Goal: Find specific page/section: Find specific page/section

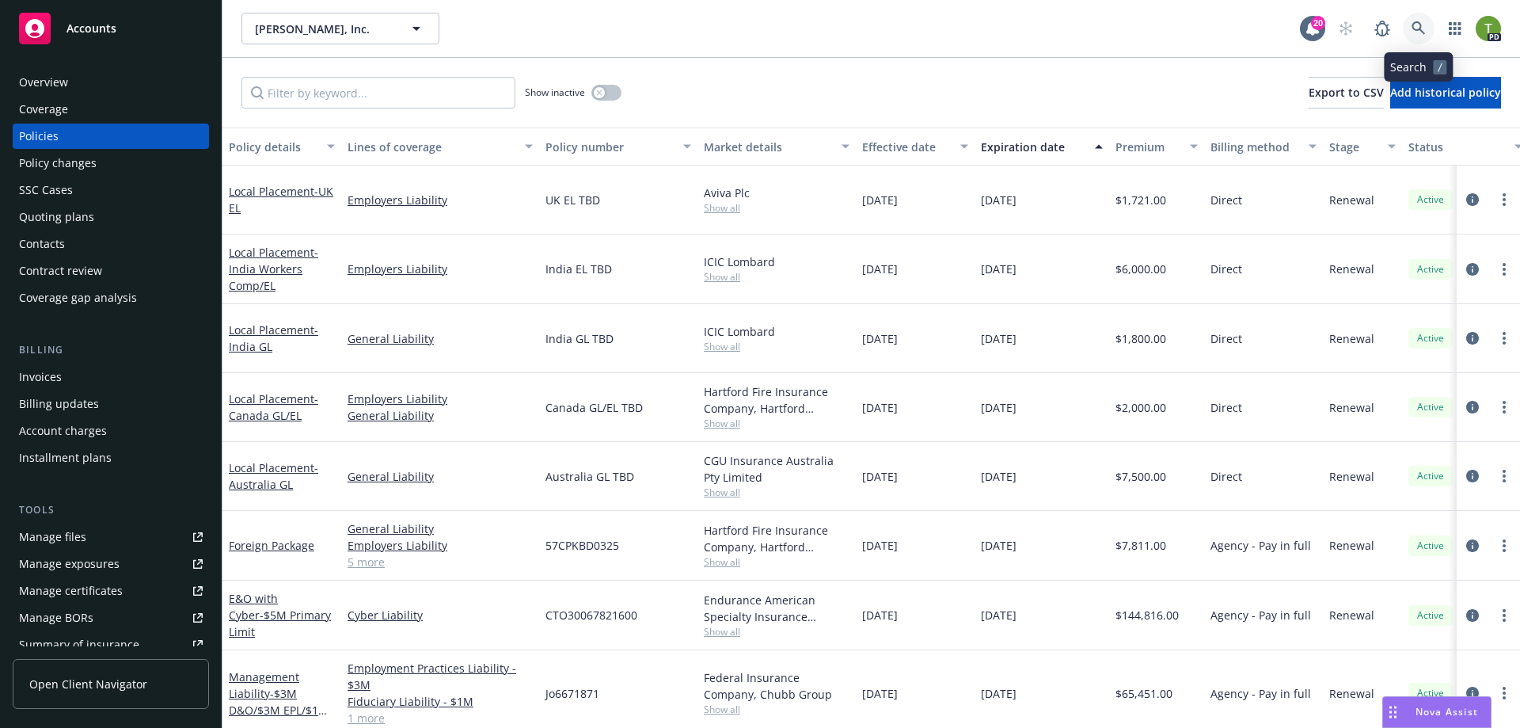
click at [1419, 25] on icon at bounding box center [1419, 28] width 14 height 14
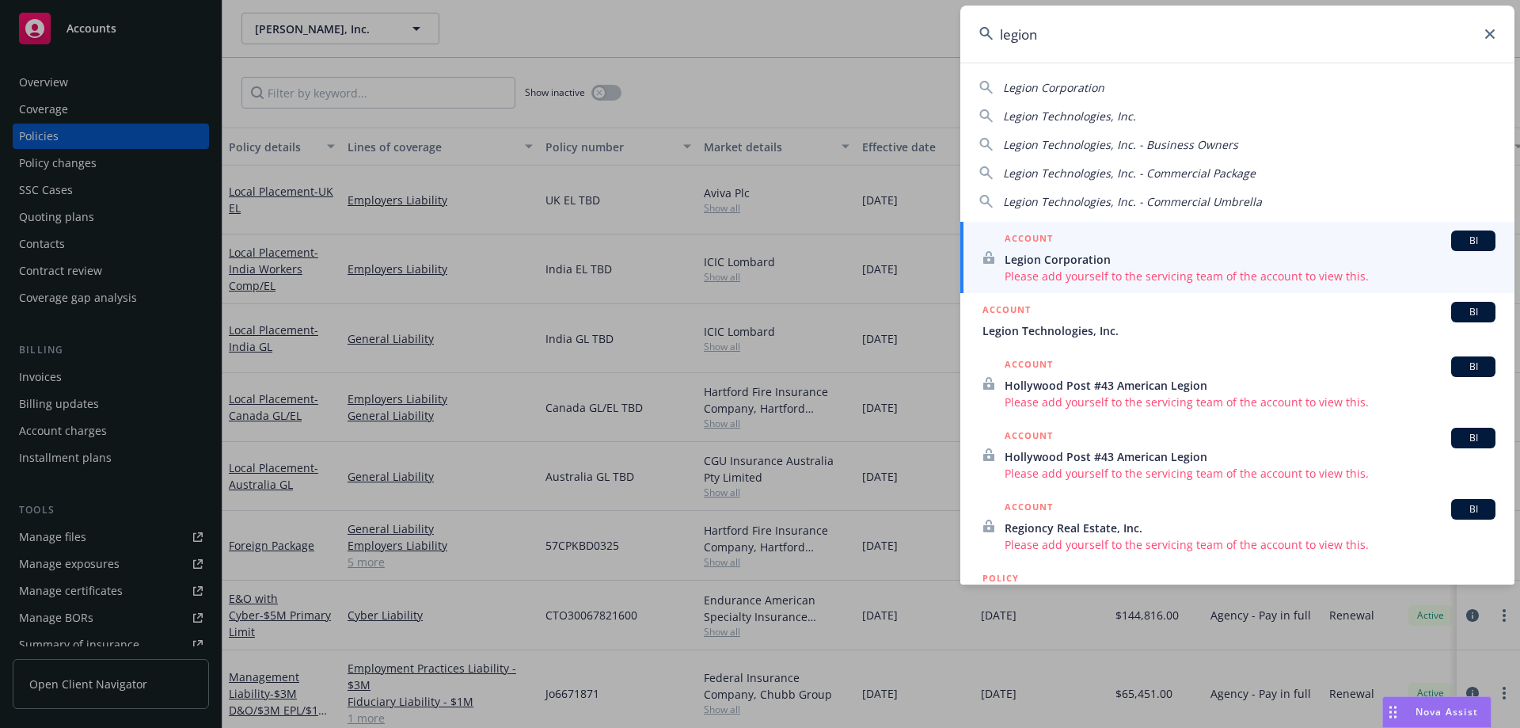
type input "legion"
click at [1071, 260] on span "Legion Corporation" at bounding box center [1250, 259] width 491 height 17
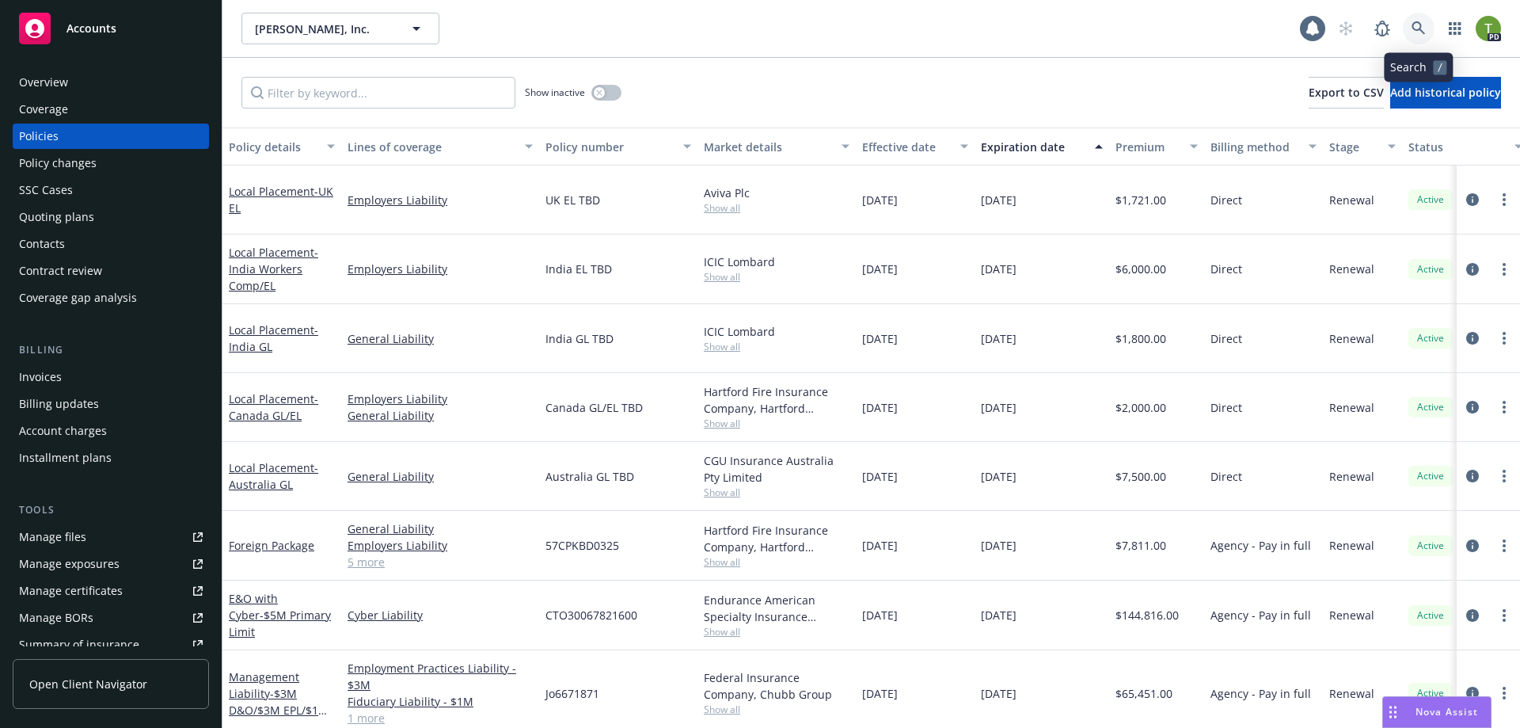
click at [1420, 32] on icon at bounding box center [1419, 28] width 14 height 14
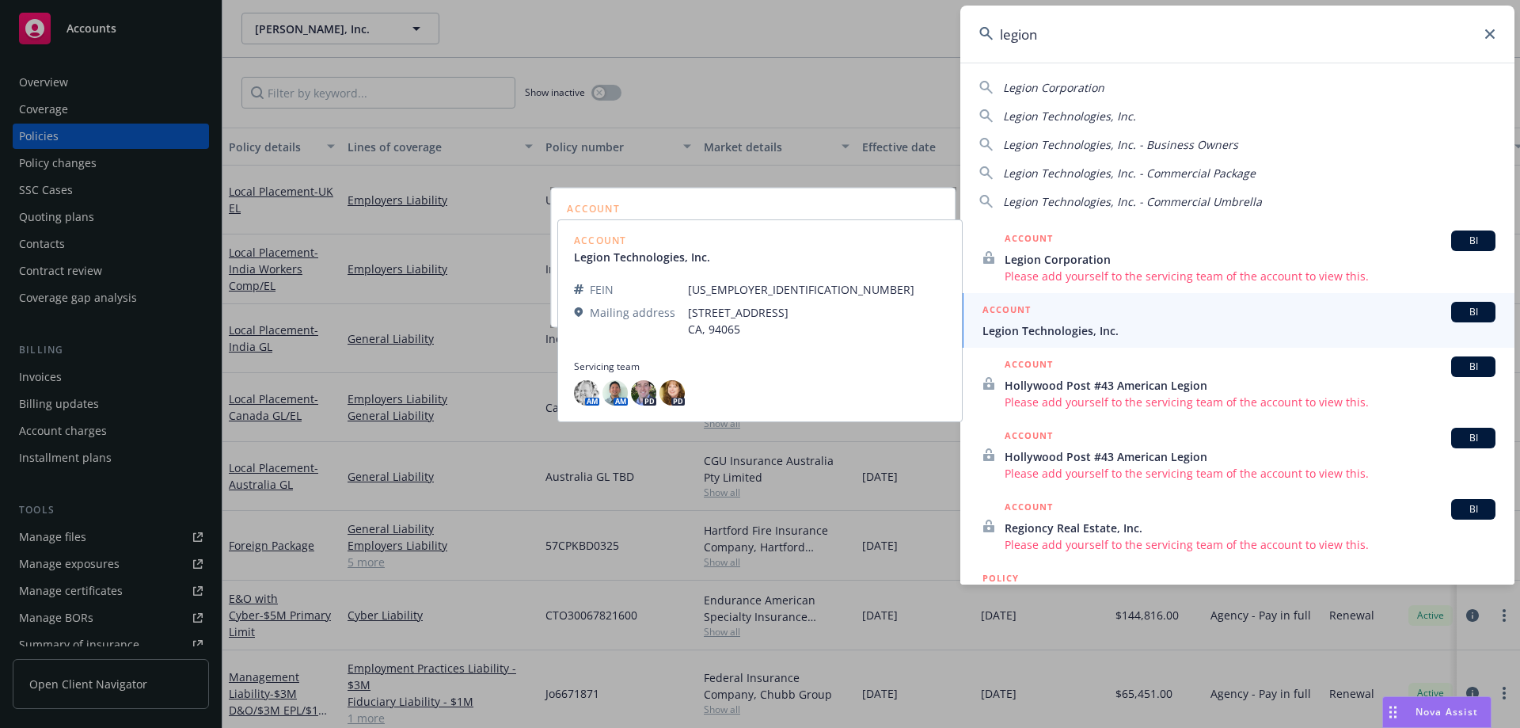
type input "legion"
click at [1028, 333] on span "Legion Technologies, Inc." at bounding box center [1238, 330] width 513 height 17
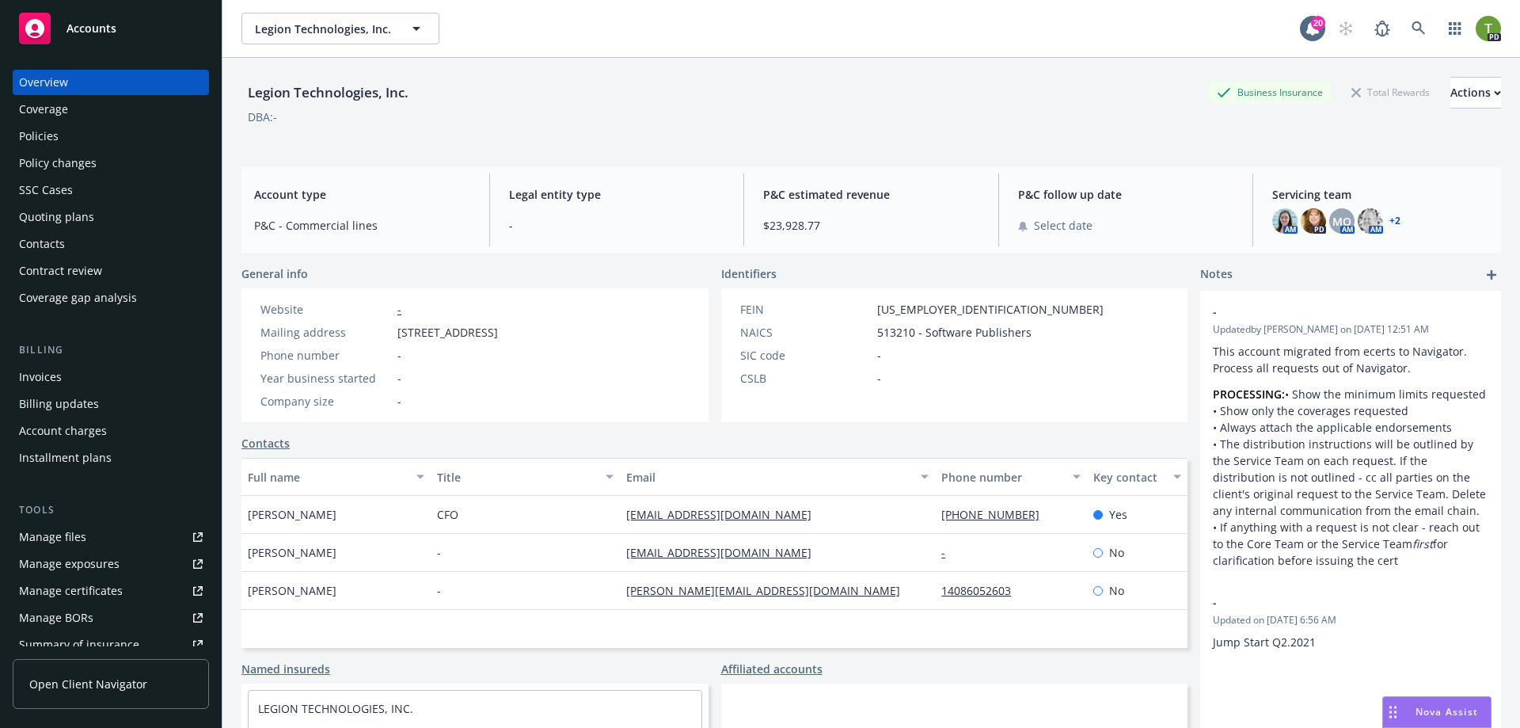
click at [42, 134] on div "Policies" at bounding box center [39, 136] width 40 height 25
